Goal: Find contact information: Find contact information

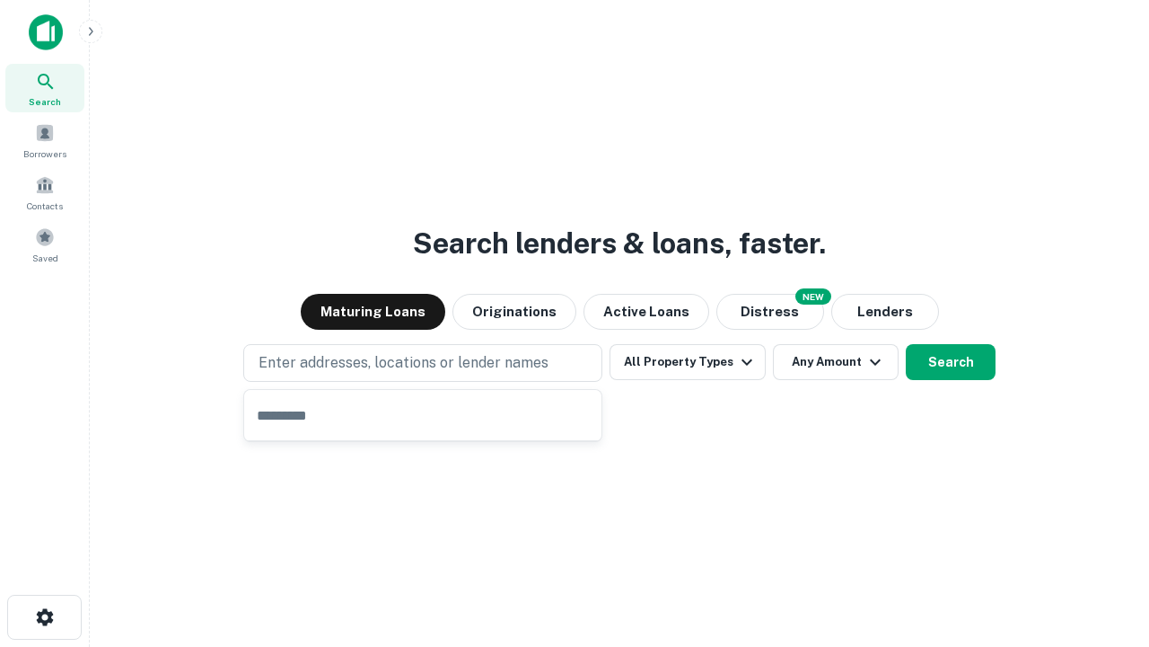
type input "**********"
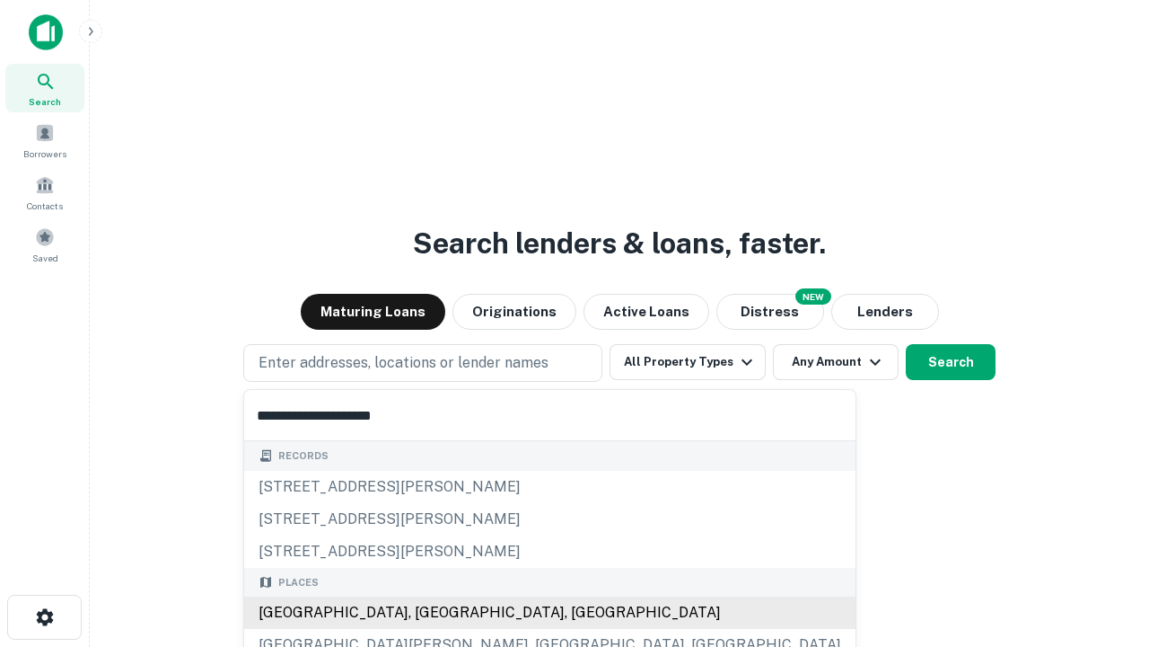
click at [429, 612] on div "Santa Monica, CA, USA" at bounding box center [550, 612] width 612 height 32
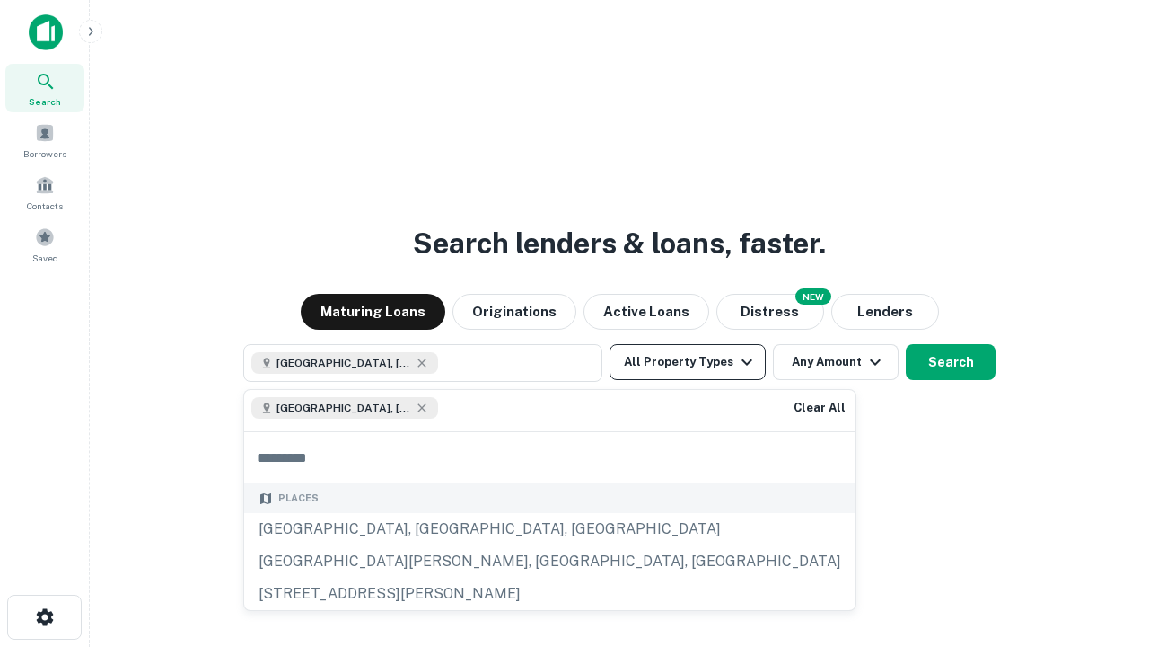
click at [688, 362] on button "All Property Types" at bounding box center [688, 362] width 156 height 36
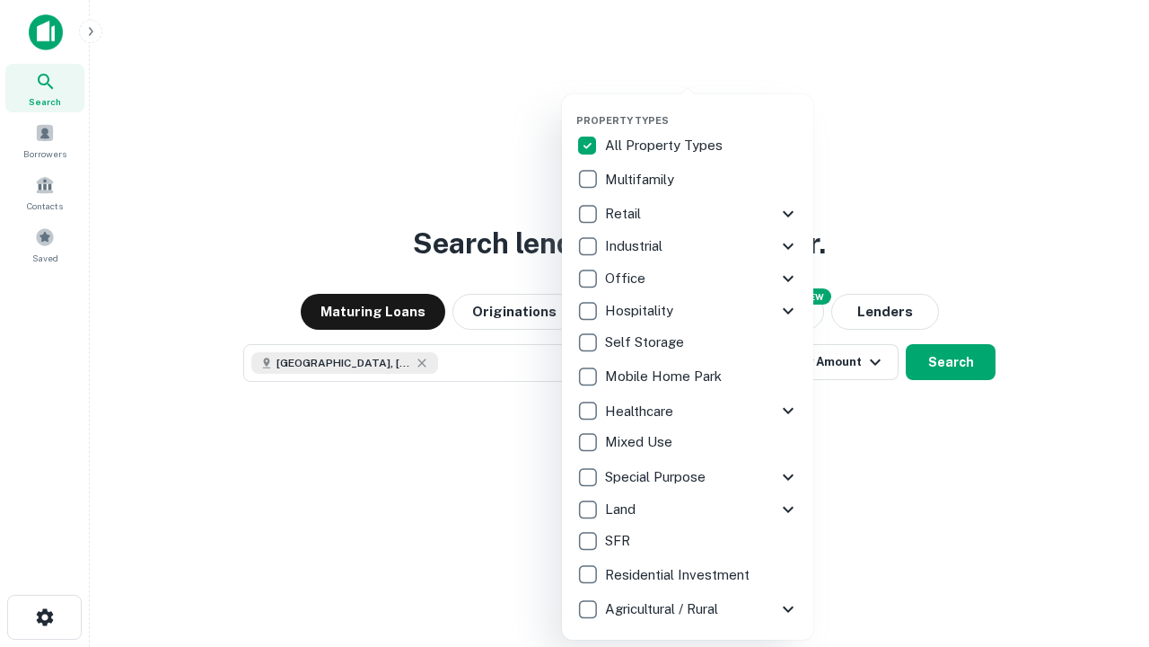
click at [702, 109] on button "button" at bounding box center [701, 109] width 251 height 1
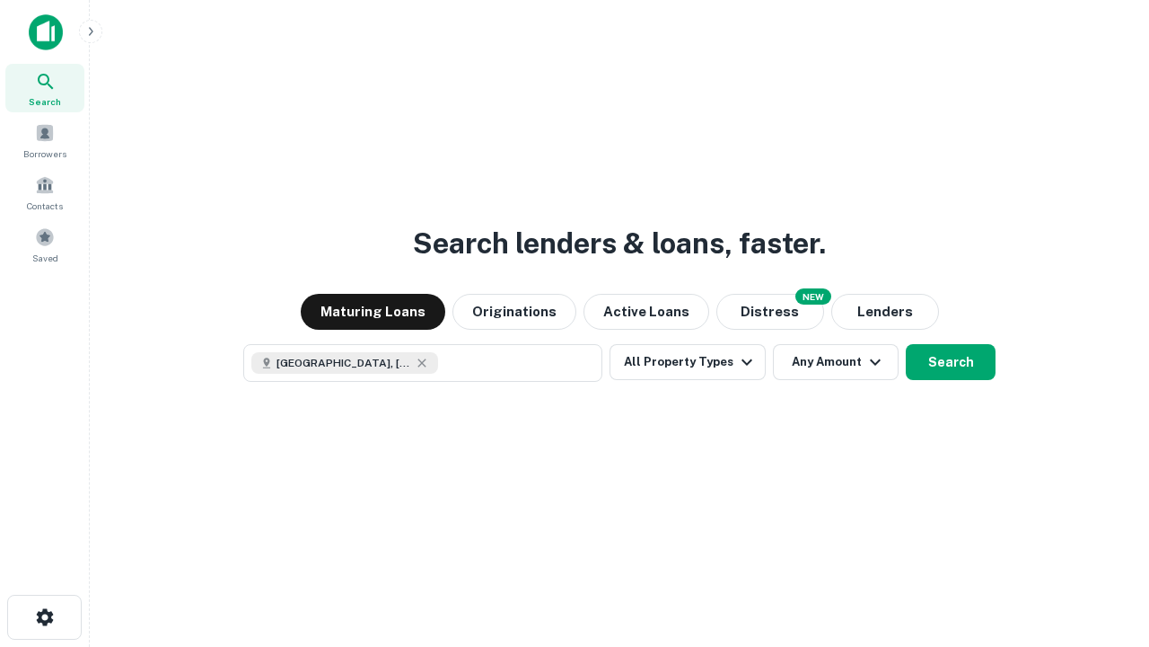
scroll to position [29, 0]
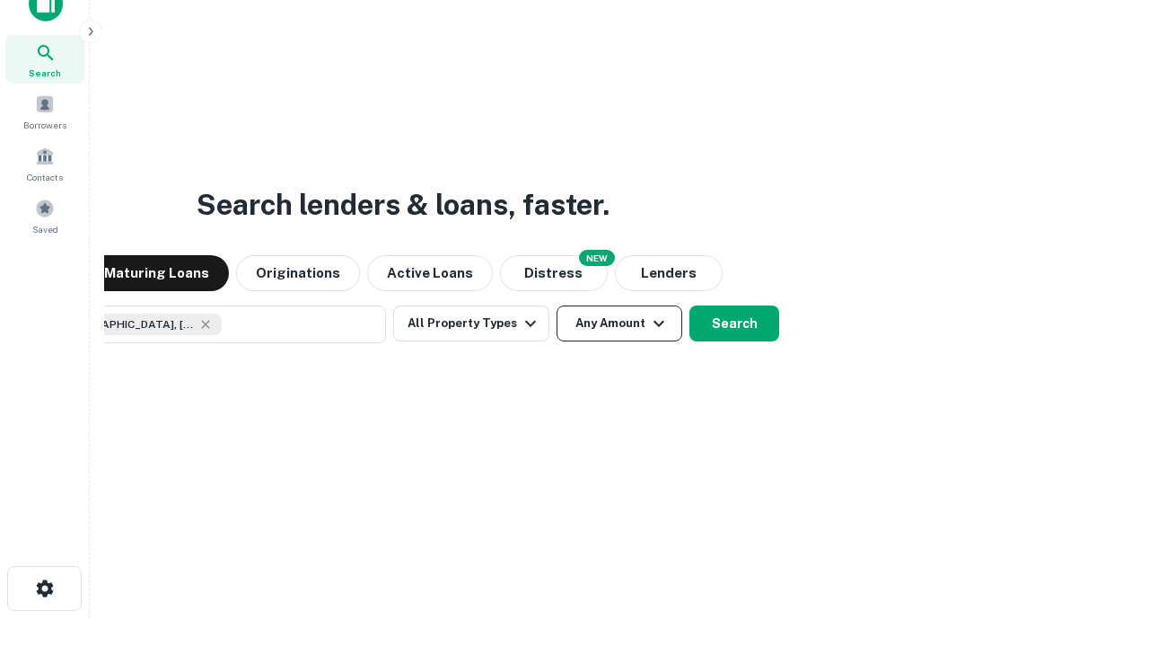
click at [557, 305] on button "Any Amount" at bounding box center [620, 323] width 126 height 36
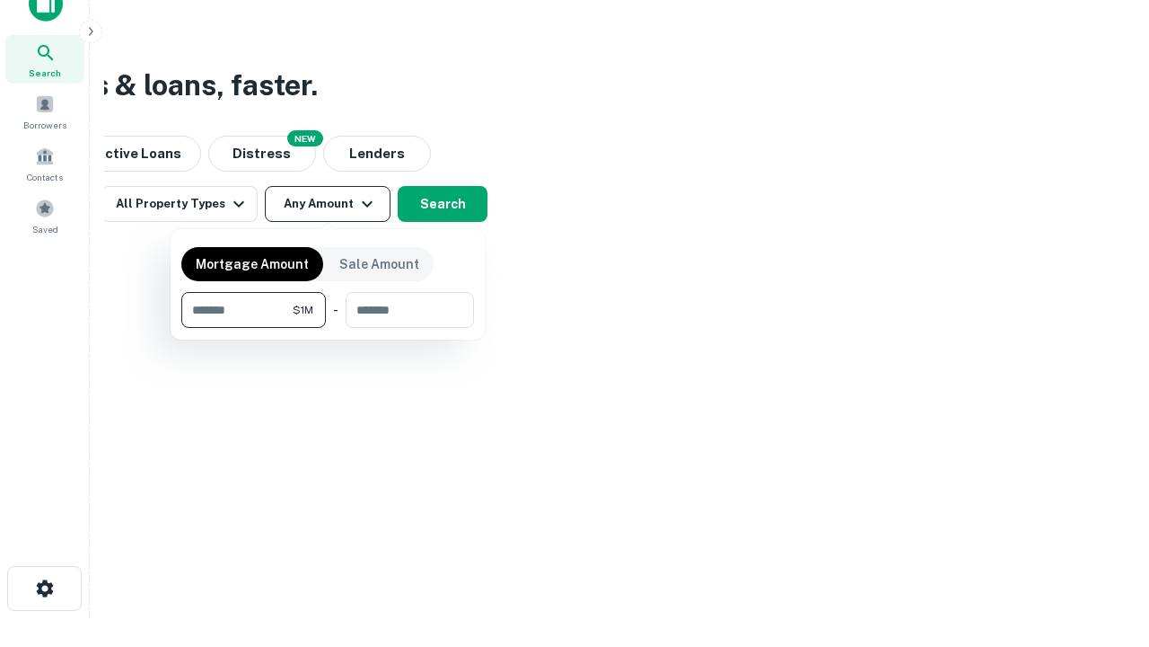
type input "*******"
click at [328, 328] on button "button" at bounding box center [327, 328] width 293 height 1
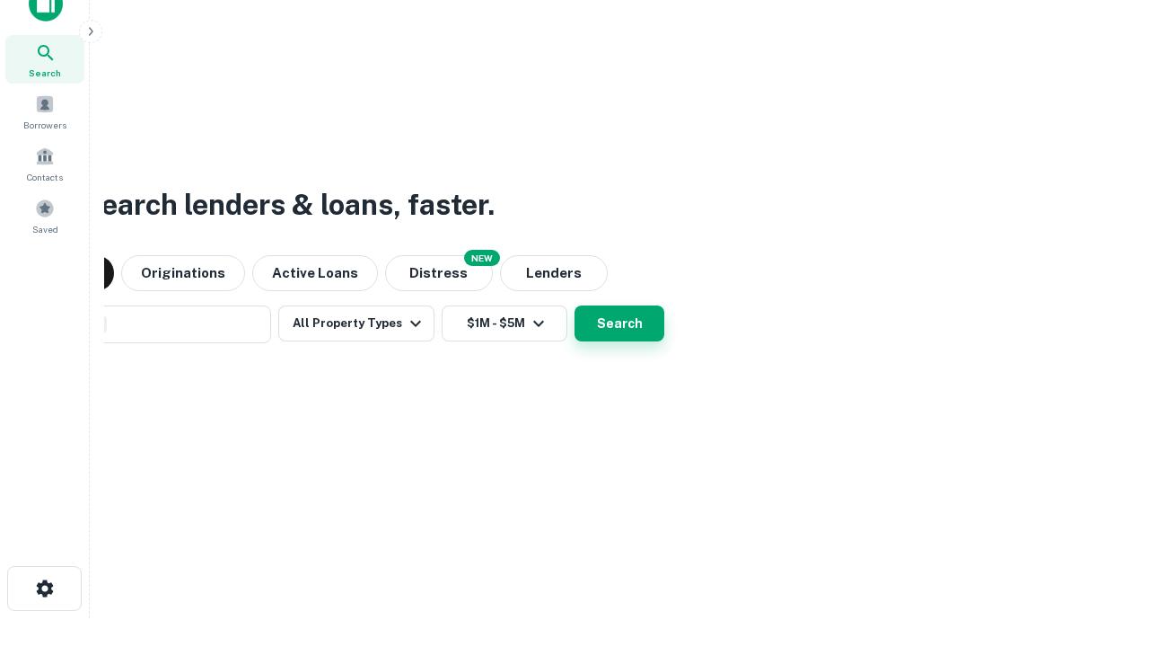
click at [575, 305] on button "Search" at bounding box center [620, 323] width 90 height 36
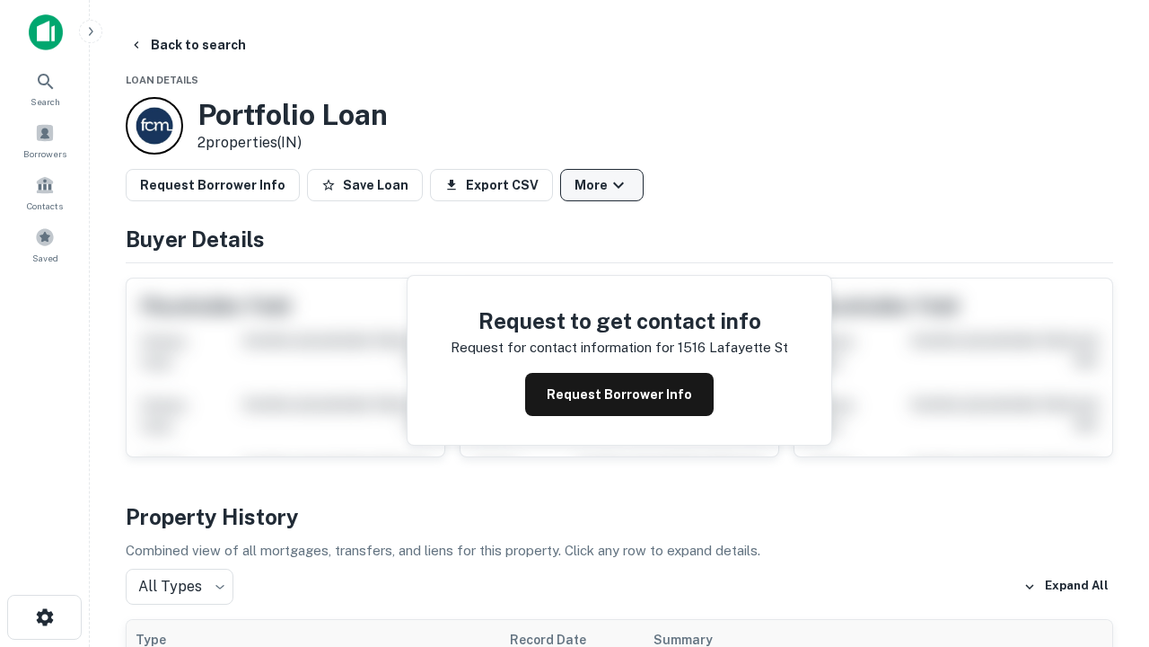
click at [602, 185] on button "More" at bounding box center [602, 185] width 84 height 32
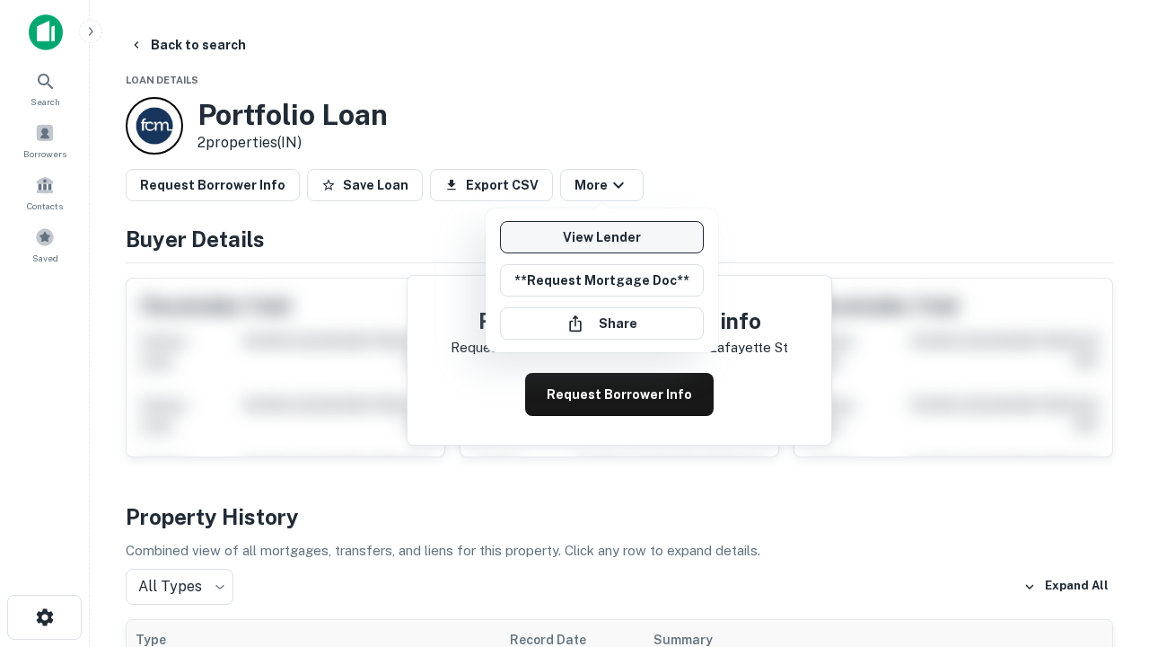
click at [602, 237] on link "View Lender" at bounding box center [602, 237] width 204 height 32
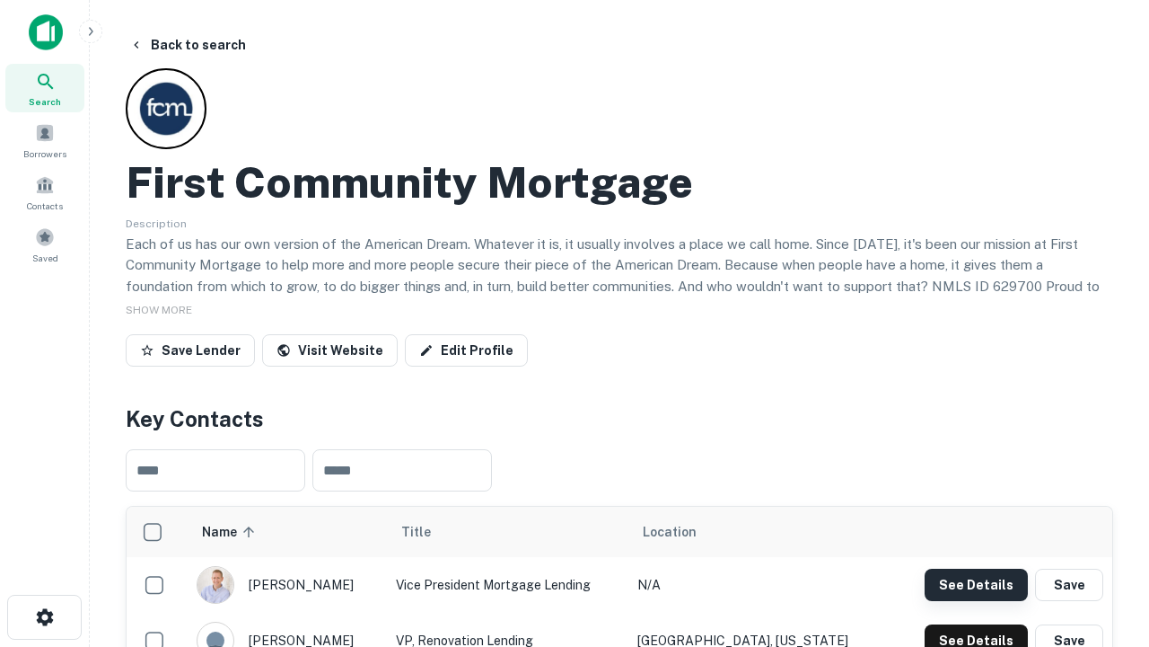
click at [976, 584] on button "See Details" at bounding box center [976, 584] width 103 height 32
